Goal: Subscribe to service/newsletter

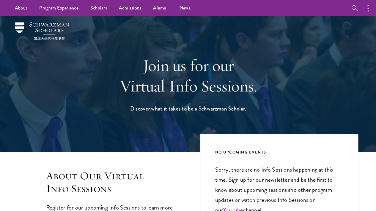
click at [374, 88] on div at bounding box center [188, 84] width 376 height 136
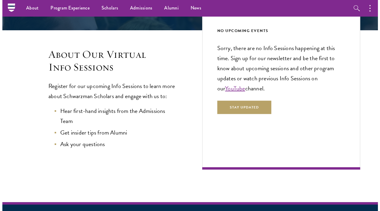
scroll to position [121, 0]
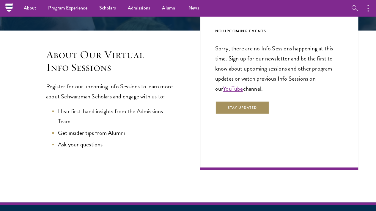
click at [220, 115] on button "Stay Updated" at bounding box center [242, 107] width 54 height 13
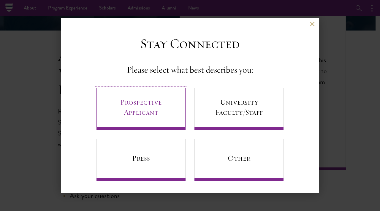
click at [146, 105] on link "Prospective Applicant" at bounding box center [140, 109] width 89 height 42
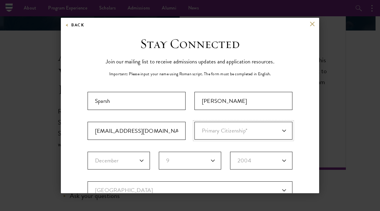
click at [230, 131] on select "Primary Citizenship* [GEOGRAPHIC_DATA] [DEMOGRAPHIC_DATA] [DEMOGRAPHIC_DATA] [D…" at bounding box center [243, 131] width 98 height 18
click at [194, 122] on select "Primary Citizenship* [GEOGRAPHIC_DATA] [DEMOGRAPHIC_DATA] [DEMOGRAPHIC_DATA] [D…" at bounding box center [243, 131] width 98 height 18
click at [217, 132] on select "Primary Citizenship* [GEOGRAPHIC_DATA] [DEMOGRAPHIC_DATA] [DEMOGRAPHIC_DATA] [D…" at bounding box center [243, 131] width 98 height 18
select select "IN"
click at [194, 122] on select "Primary Citizenship* [GEOGRAPHIC_DATA] [DEMOGRAPHIC_DATA] [DEMOGRAPHIC_DATA] [D…" at bounding box center [243, 131] width 98 height 18
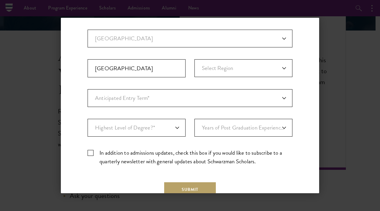
scroll to position [191, 0]
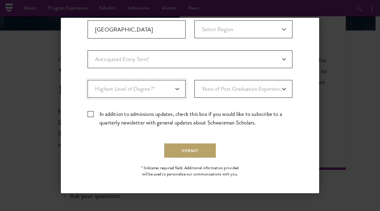
click at [134, 90] on select "Highest Level of Degree?* PHD Bachelor's Master's Current Undergraduate Student" at bounding box center [137, 89] width 98 height 18
select select "bf44f490-31e9-4d16-b1d2-df861e7933aa"
click at [88, 80] on select "Highest Level of Degree?* PHD Bachelor's Master's Current Undergraduate Student" at bounding box center [137, 89] width 98 height 18
click at [226, 82] on select "Years of Post Graduation Experience?* 1 2 3 4 5 6 7 8 9 10" at bounding box center [243, 89] width 98 height 18
click at [103, 148] on div "Submit" at bounding box center [190, 151] width 205 height 14
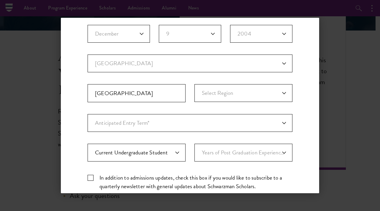
scroll to position [127, 0]
click at [130, 124] on select "Anticipated Entry Term* [DATE] (Application opens [DATE]) Just Exploring" at bounding box center [190, 124] width 205 height 18
select select "e64b8ab3-eabb-4867-96d5-7e6b4840665f"
click at [88, 115] on select "Anticipated Entry Term* [DATE] (Application opens [DATE]) Just Exploring" at bounding box center [190, 124] width 205 height 18
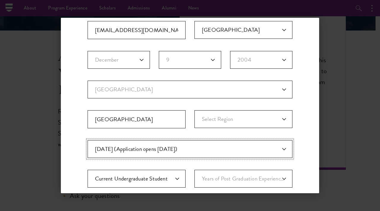
scroll to position [101, 0]
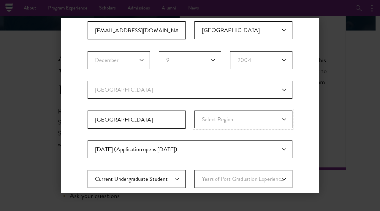
click at [217, 120] on select "Select Region [GEOGRAPHIC_DATA] [GEOGRAPHIC_DATA] [GEOGRAPHIC_DATA] [GEOGRAPHIC…" at bounding box center [243, 120] width 98 height 18
click at [194, 111] on select "Select Region [GEOGRAPHIC_DATA] [GEOGRAPHIC_DATA] [GEOGRAPHIC_DATA] [GEOGRAPHIC…" at bounding box center [243, 120] width 98 height 18
click at [175, 88] on select "Current Country [GEOGRAPHIC_DATA] [GEOGRAPHIC_DATA] [GEOGRAPHIC_DATA] [GEOGRAPH…" at bounding box center [190, 90] width 205 height 18
select select "IN"
click at [88, 81] on select "Current Country [GEOGRAPHIC_DATA] [GEOGRAPHIC_DATA] [GEOGRAPHIC_DATA] [GEOGRAPH…" at bounding box center [190, 90] width 205 height 18
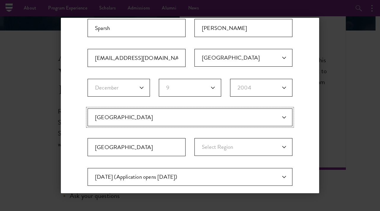
scroll to position [72, 0]
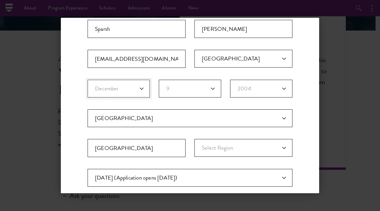
click at [128, 90] on select "Birth Month* January February March April May June July August September Octobe…" at bounding box center [119, 89] width 62 height 18
click at [88, 80] on select "Birth Month* January February March April May June July August September Octobe…" at bounding box center [119, 89] width 62 height 18
click at [118, 86] on select "Birth Month* January February March April May June July August September Octobe…" at bounding box center [119, 89] width 62 height 18
click at [88, 80] on select "Birth Month* January February March April May June July August September Octobe…" at bounding box center [119, 89] width 62 height 18
click at [118, 90] on select "Birth Month* January February March April May June July August September Octobe…" at bounding box center [119, 89] width 62 height 18
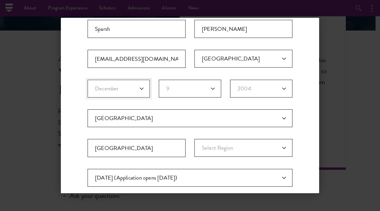
click at [88, 80] on select "Birth Month* January February March April May June July August September Octobe…" at bounding box center [119, 89] width 62 height 18
click at [177, 88] on select "Birth Day* 1 2 3 4 5 6 7 8 9 10 11 12 13 14 15 16 17 18 19 20 21 22 23 24 25 26…" at bounding box center [190, 89] width 62 height 18
click at [159, 80] on select "Birth Day* 1 2 3 4 5 6 7 8 9 10 11 12 13 14 15 16 17 18 19 20 21 22 23 24 25 26…" at bounding box center [190, 89] width 62 height 18
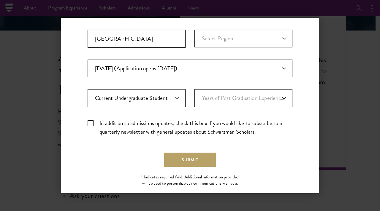
scroll to position [186, 0]
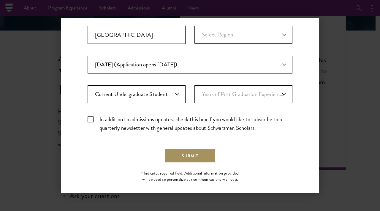
click at [171, 156] on button "Submit" at bounding box center [190, 156] width 52 height 14
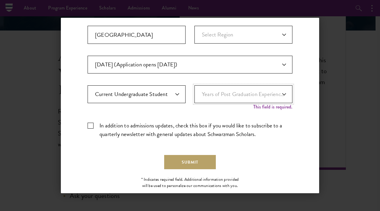
click at [238, 101] on select "Years of Post Graduation Experience?* 1 2 3 4 5 6 7 8 9 10" at bounding box center [243, 95] width 98 height 18
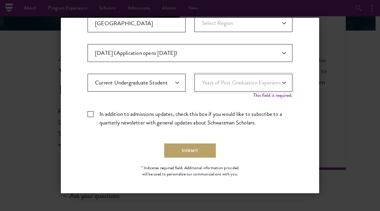
click at [226, 81] on select "Years of Post Graduation Experience?* 1 2 3 4 5 6 7 8 9 10" at bounding box center [243, 83] width 98 height 18
select select "1"
click at [194, 79] on select "Years of Post Graduation Experience?* 1 2 3 4 5 6 7 8 9 10" at bounding box center [243, 83] width 98 height 18
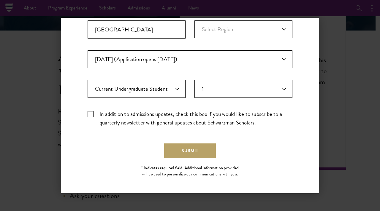
click at [150, 101] on div "Important: The form must be completed in English. [PERSON_NAME] [EMAIL_ADDRESS]…" at bounding box center [190, 16] width 205 height 231
click at [188, 148] on button "Submit" at bounding box center [190, 151] width 52 height 14
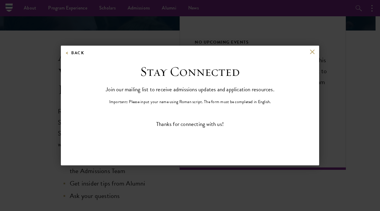
scroll to position [0, 0]
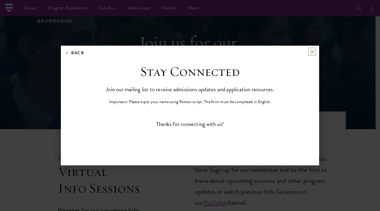
click at [311, 53] on button at bounding box center [312, 51] width 5 height 5
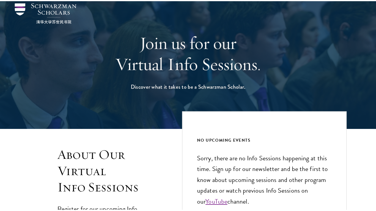
scroll to position [140, 0]
